Goal: Navigation & Orientation: Find specific page/section

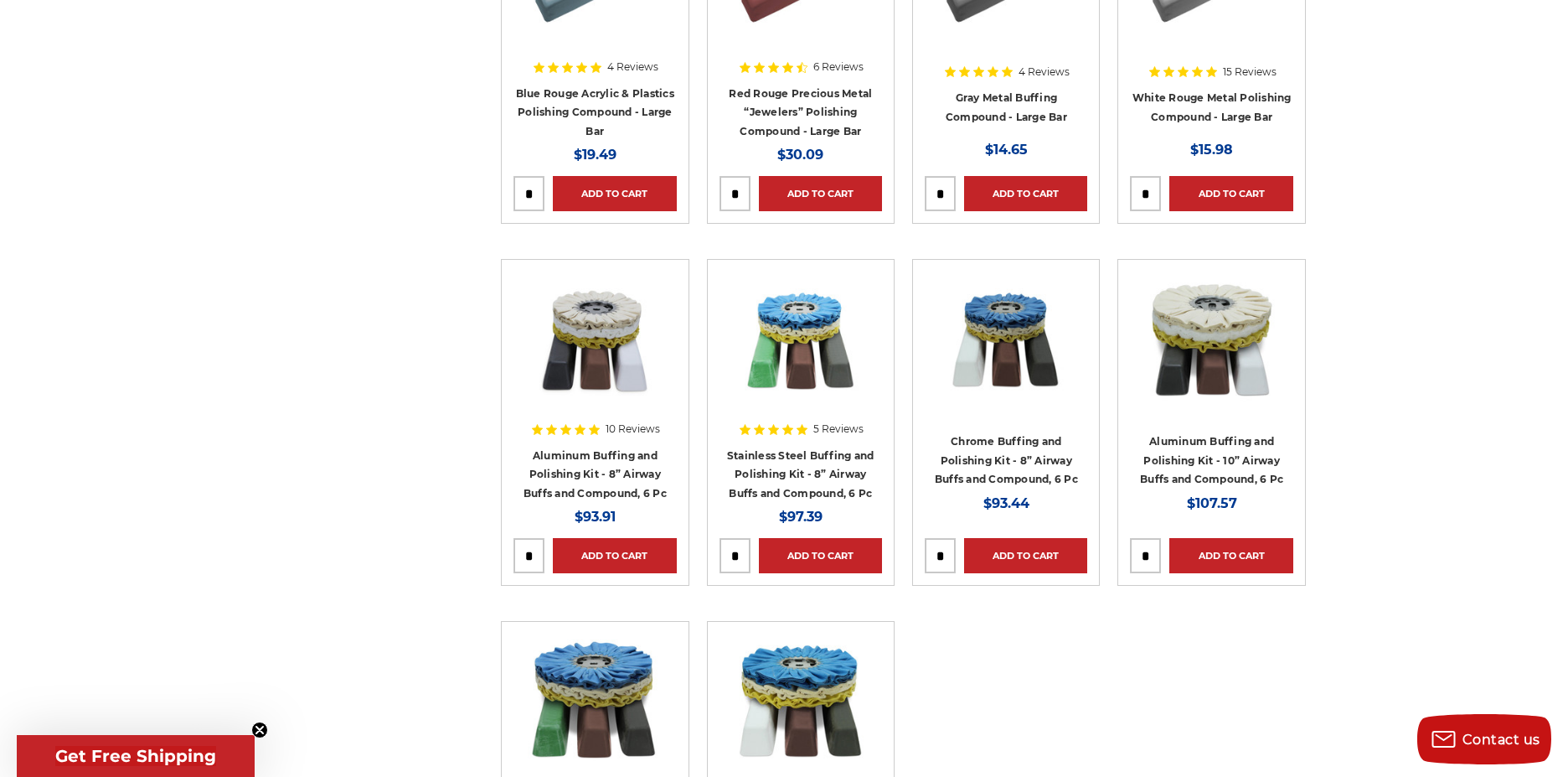
scroll to position [838, 0]
click at [1208, 438] on link "Aluminum Buffing and Polishing Kit - 10” Airway Buffs and Compound, 6 Pc" at bounding box center [1211, 458] width 143 height 50
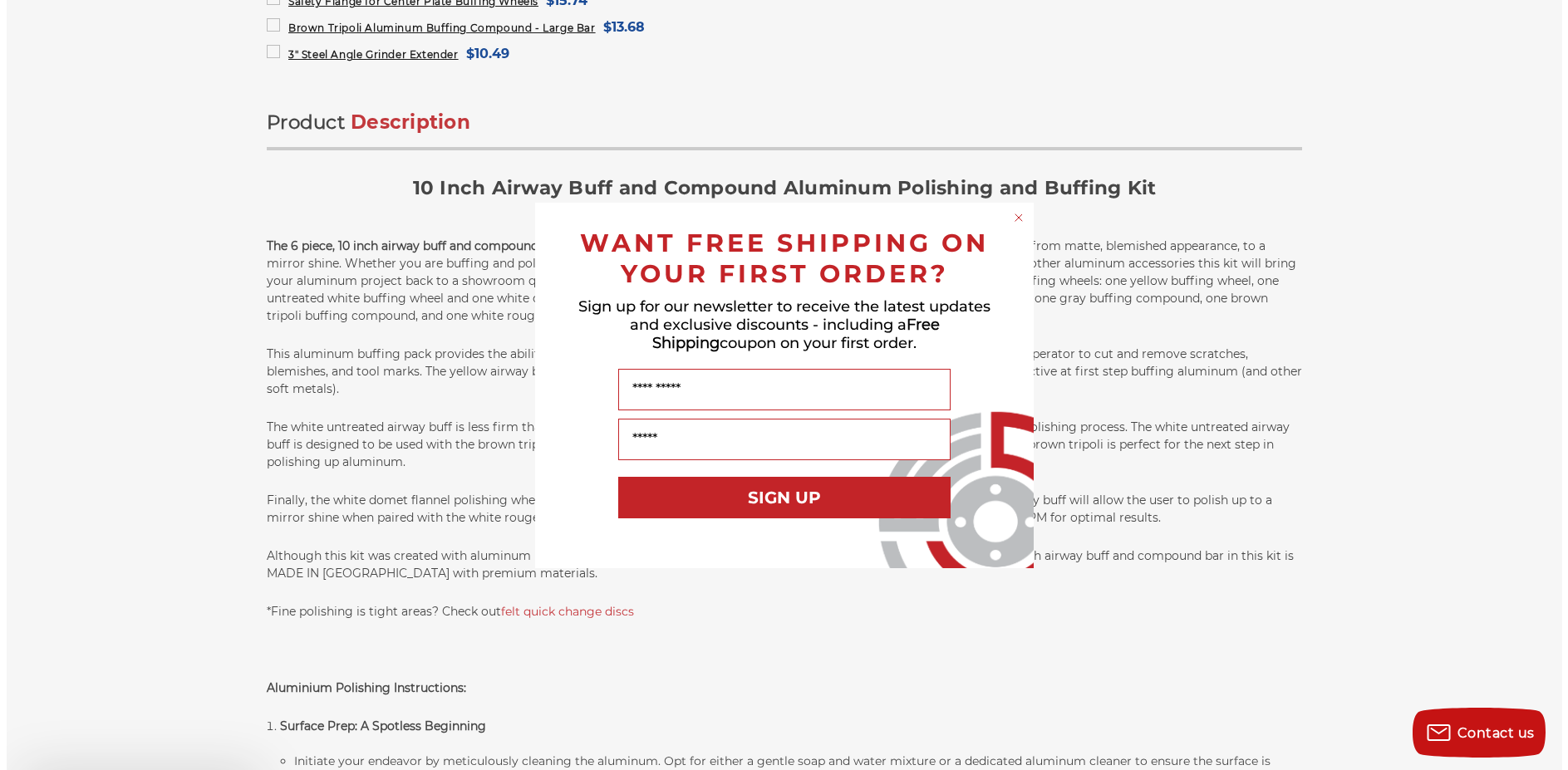
scroll to position [997, 0]
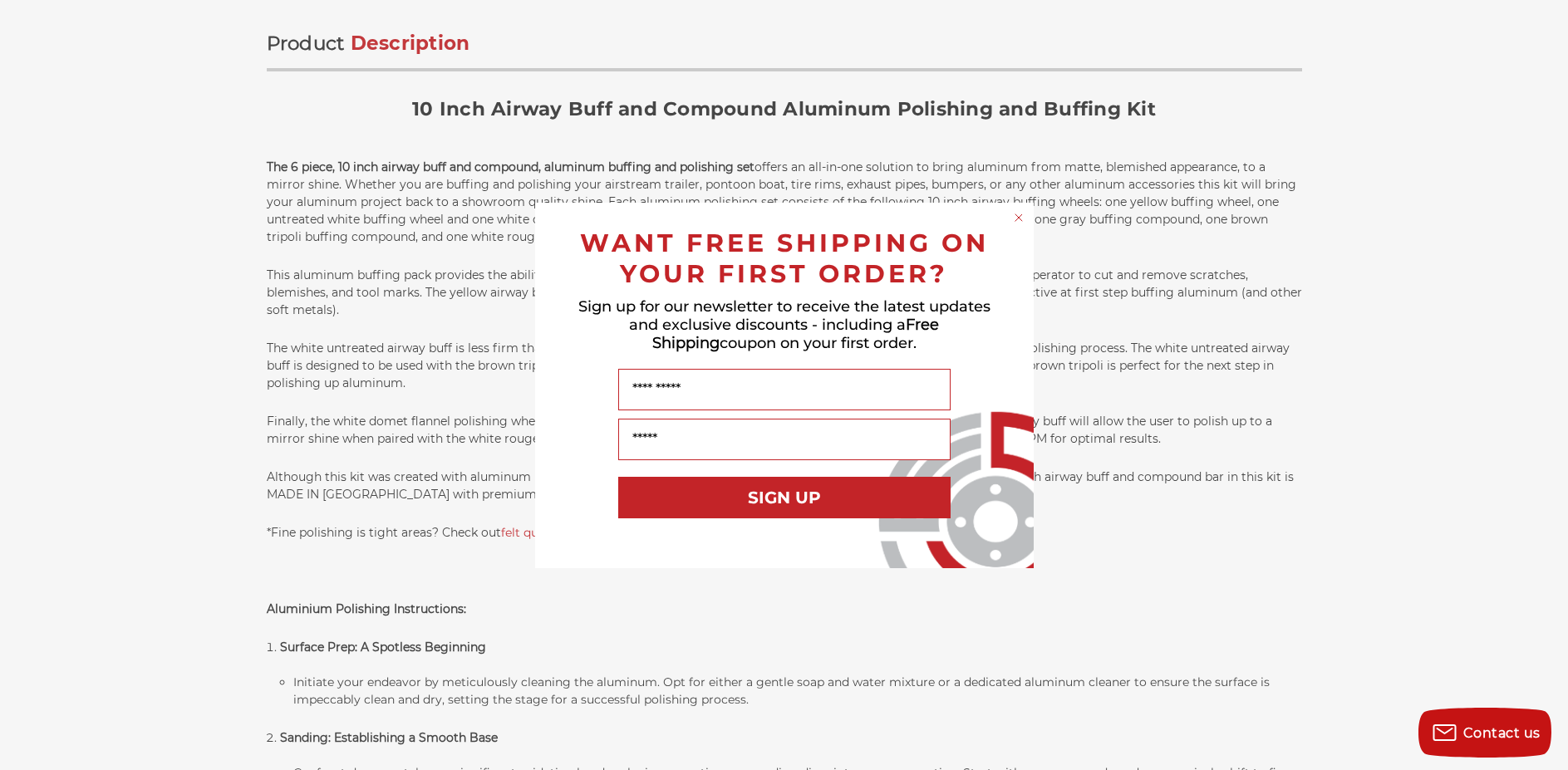
click at [1021, 215] on circle "Close dialog" at bounding box center [1017, 217] width 15 height 15
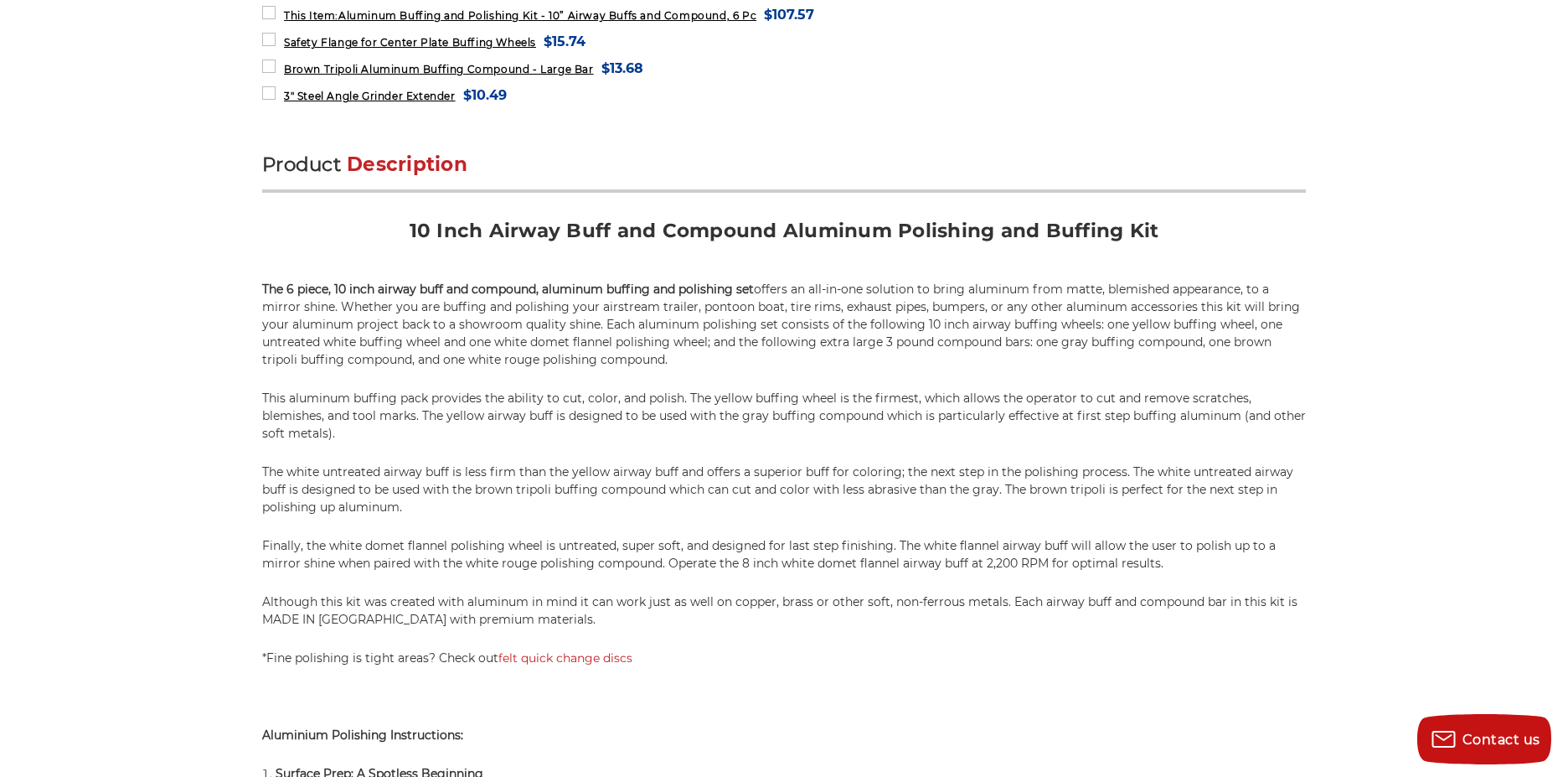
scroll to position [754, 0]
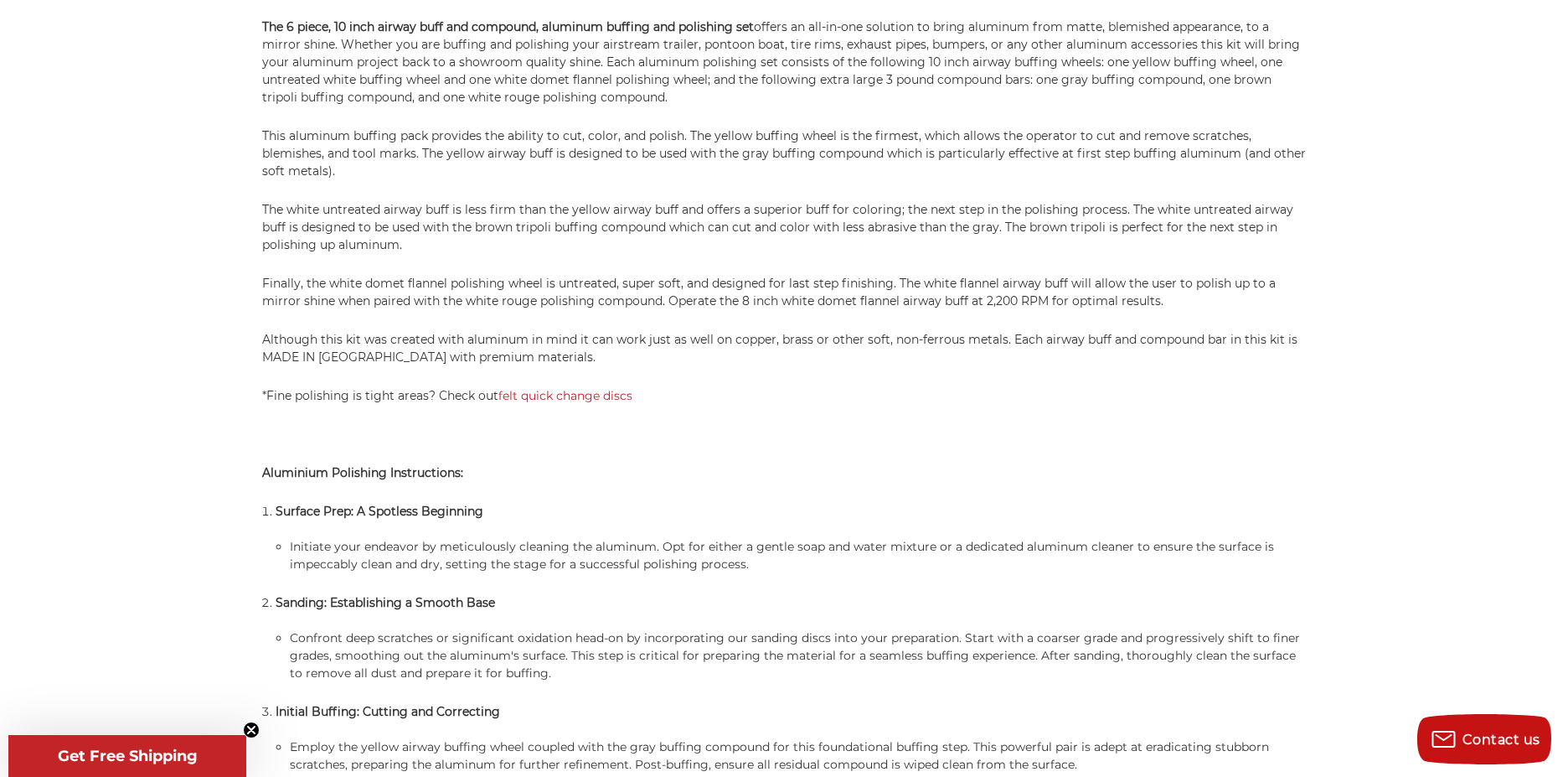
scroll to position [1089, 0]
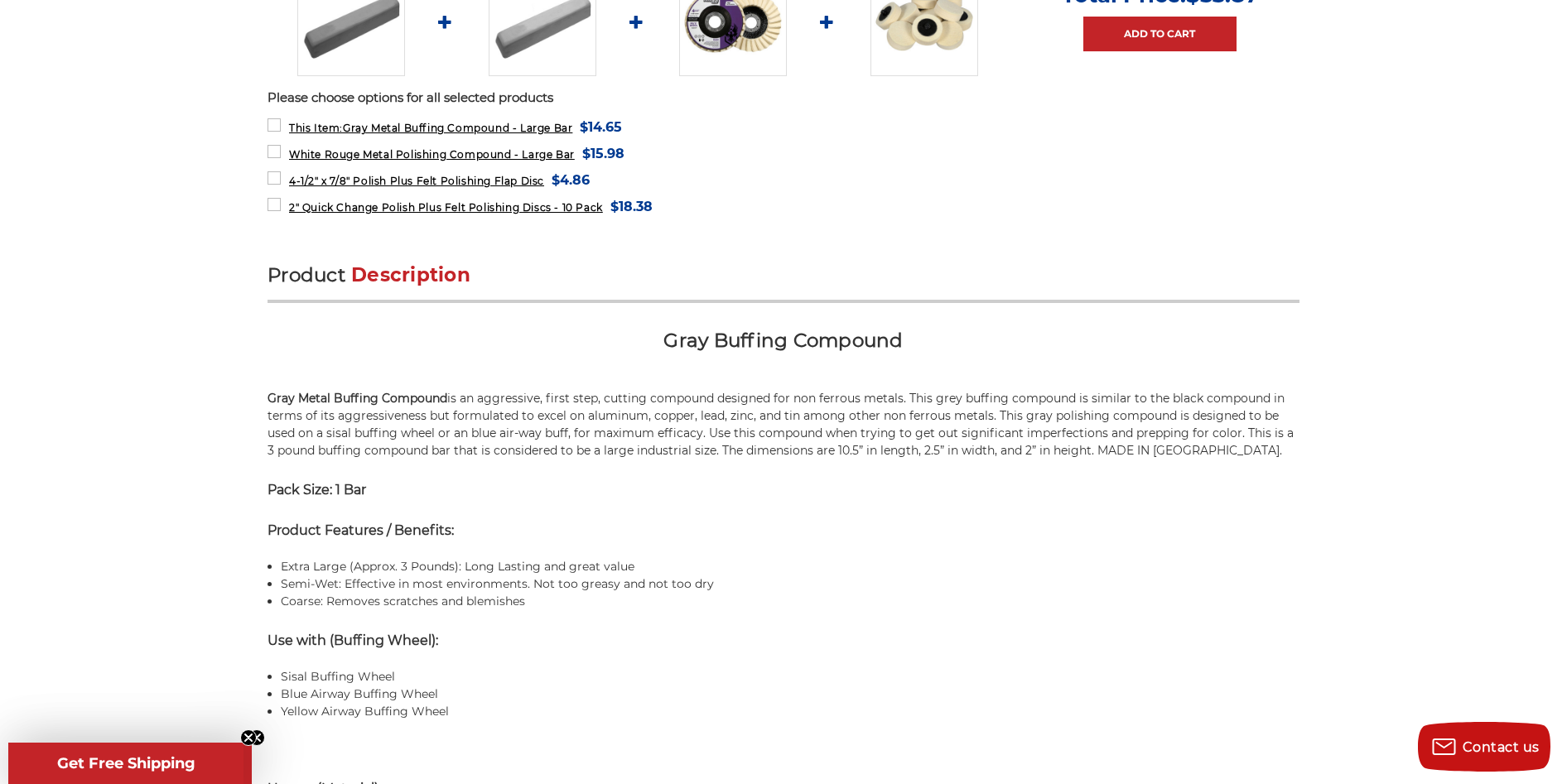
scroll to position [828, 0]
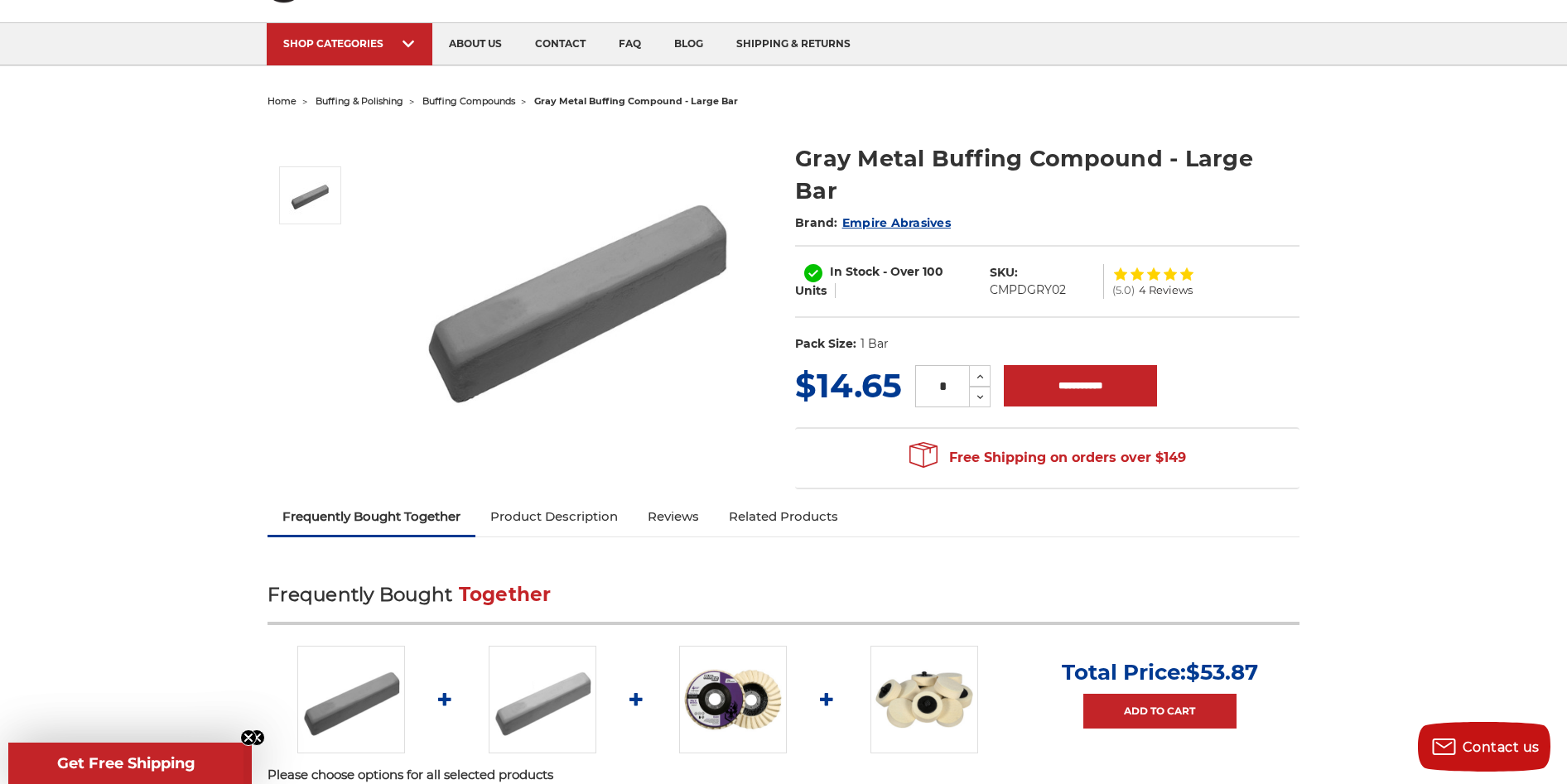
scroll to position [83, 0]
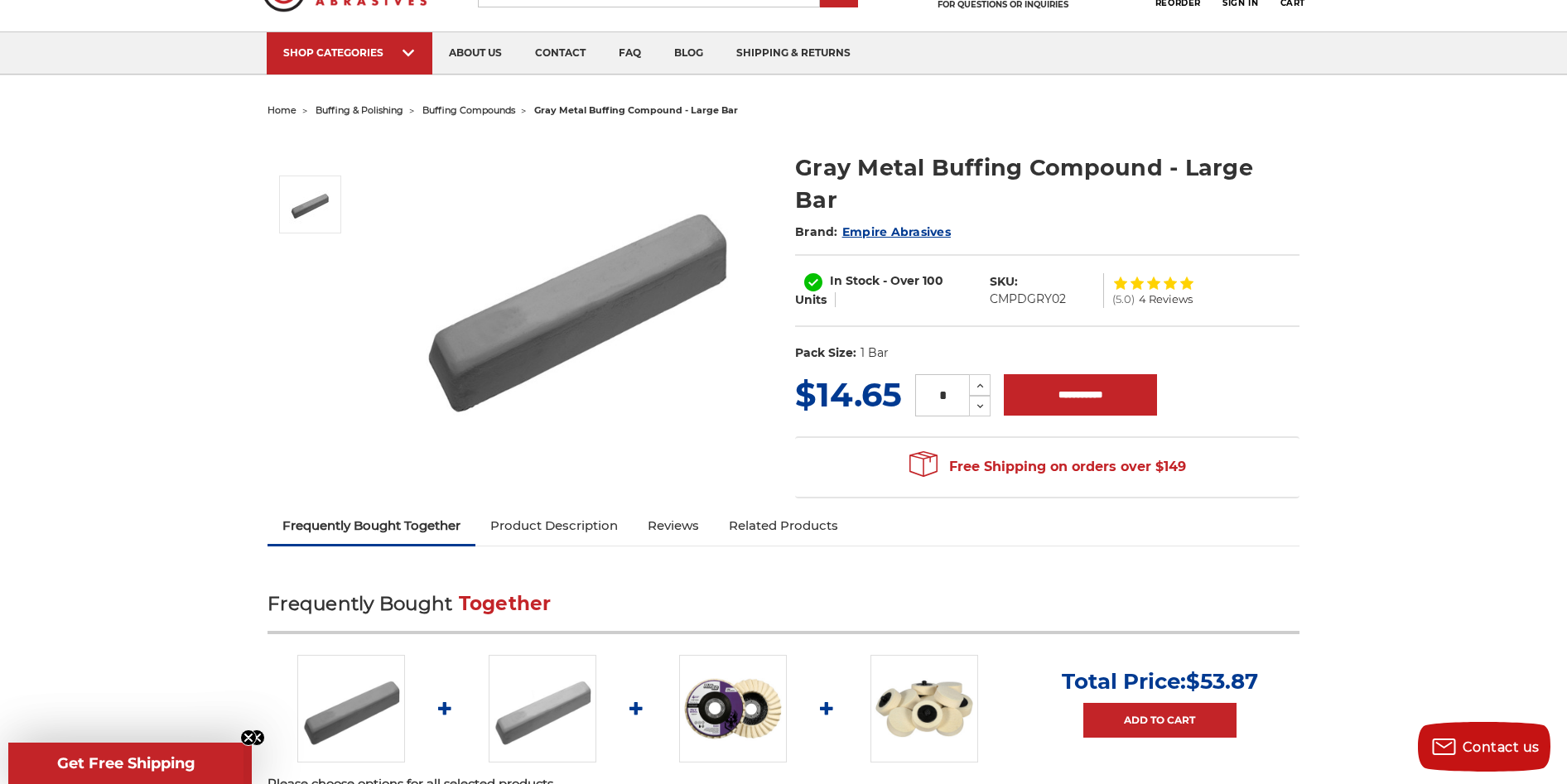
click at [476, 108] on span "buffing compounds" at bounding box center [468, 110] width 93 height 12
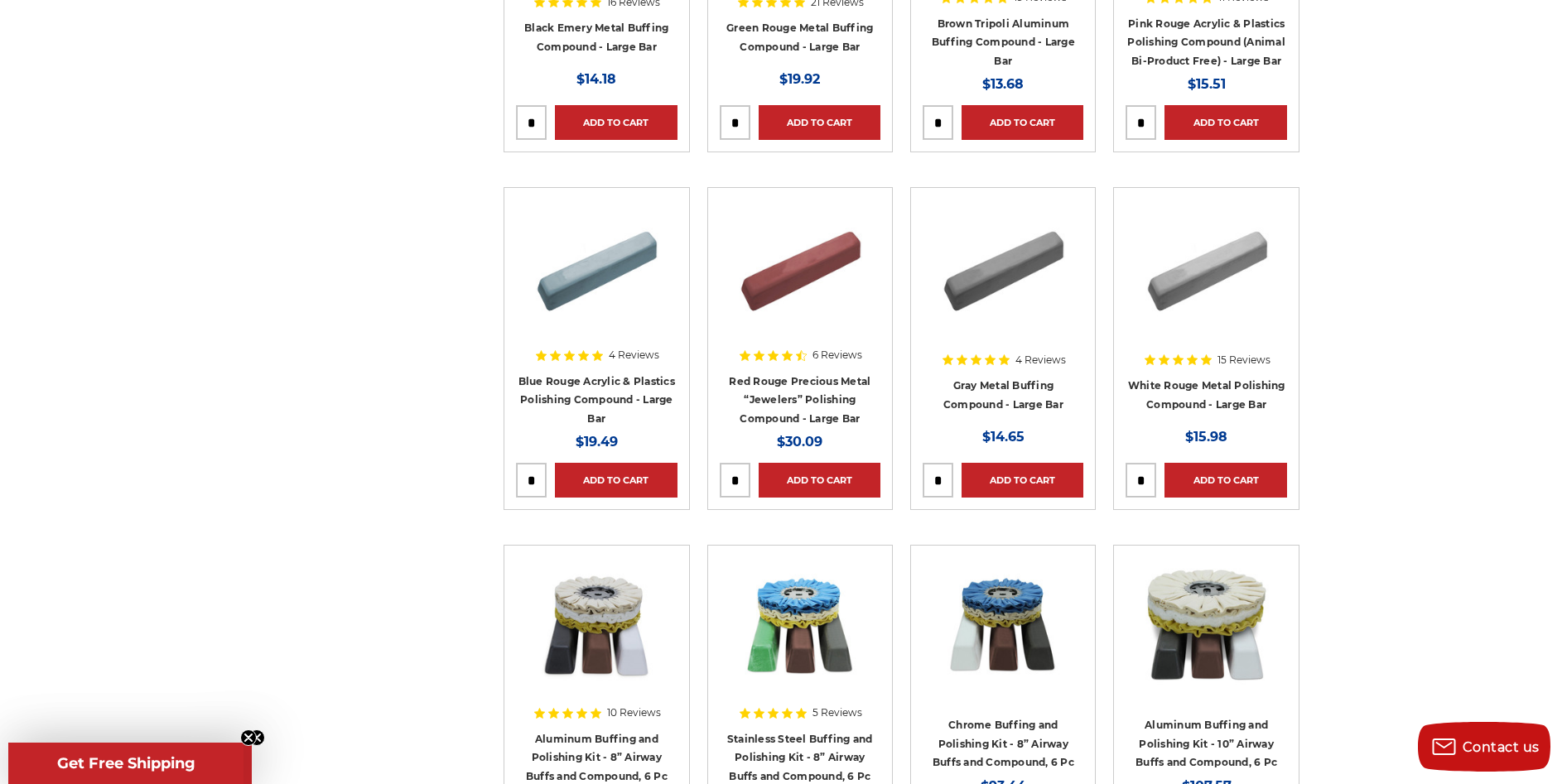
scroll to position [580, 0]
